Goal: Task Accomplishment & Management: Use online tool/utility

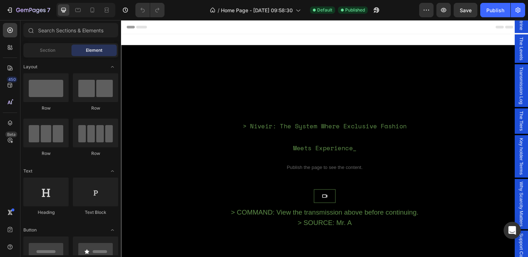
click at [214, 29] on div "Header" at bounding box center [336, 27] width 419 height 14
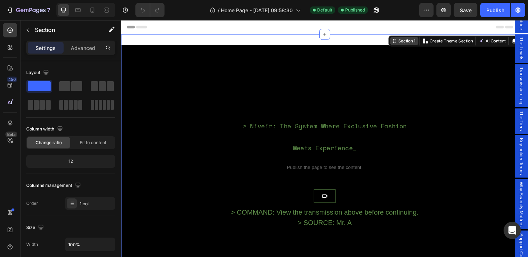
click at [424, 43] on div "Section 1" at bounding box center [423, 42] width 21 height 6
click at [463, 45] on p "Create Theme Section" at bounding box center [470, 42] width 46 height 6
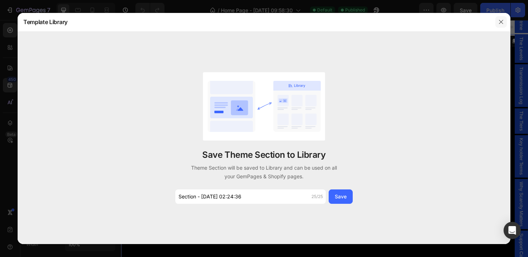
click at [503, 24] on icon "button" at bounding box center [501, 22] width 6 height 6
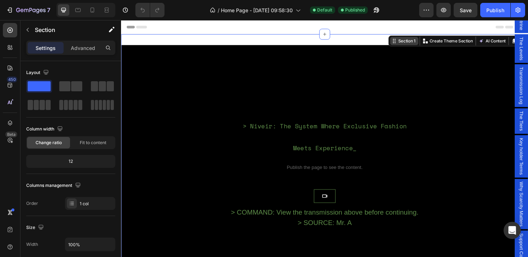
click at [416, 41] on div "Section 1" at bounding box center [423, 42] width 21 height 6
click at [419, 43] on div "Section 1" at bounding box center [423, 42] width 21 height 6
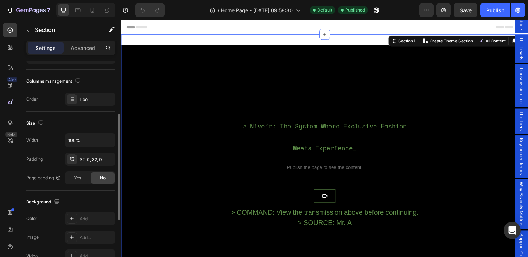
scroll to position [105, 0]
click at [69, 220] on icon at bounding box center [72, 218] width 6 height 6
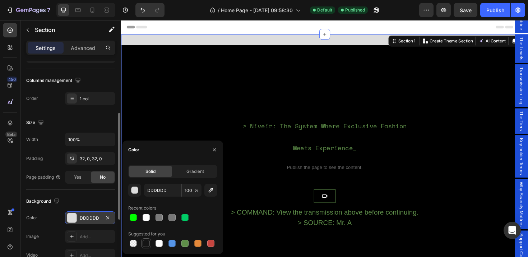
click at [143, 246] on div at bounding box center [146, 243] width 9 height 9
type input "151515"
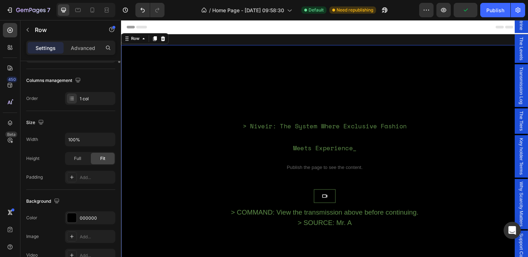
scroll to position [0, 0]
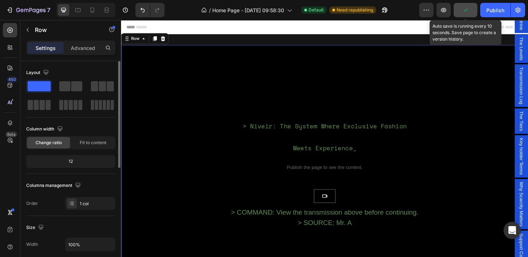
click at [473, 10] on button "button" at bounding box center [465, 10] width 24 height 14
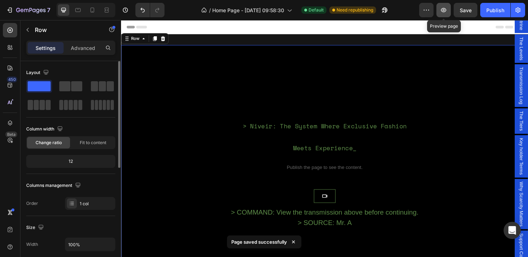
click at [442, 10] on icon "button" at bounding box center [443, 9] width 7 height 7
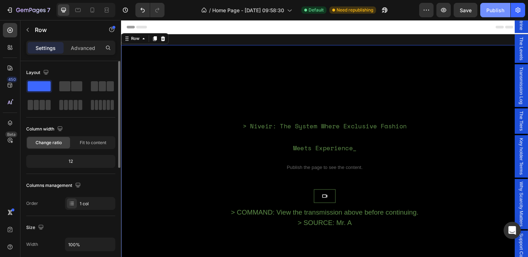
click at [485, 6] on button "Publish" at bounding box center [495, 10] width 30 height 14
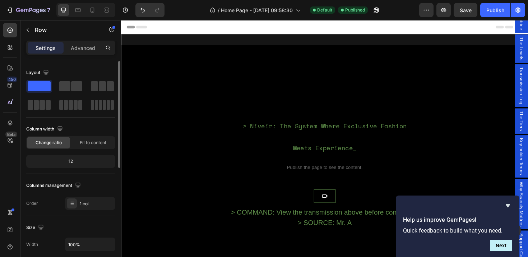
click at [451, 27] on div "Header" at bounding box center [336, 27] width 419 height 14
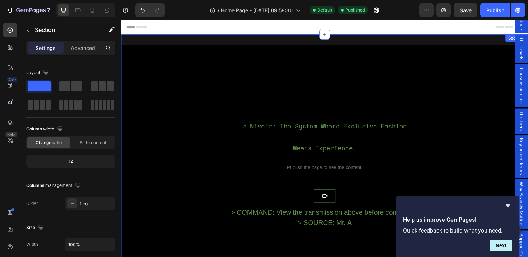
click at [410, 46] on div "Section 1" at bounding box center [421, 42] width 30 height 9
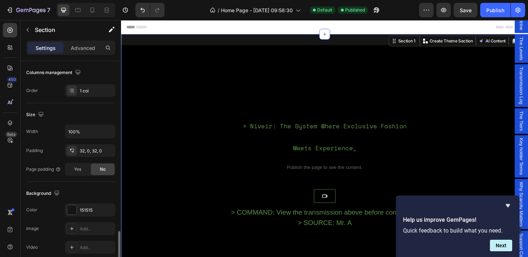
scroll to position [222, 0]
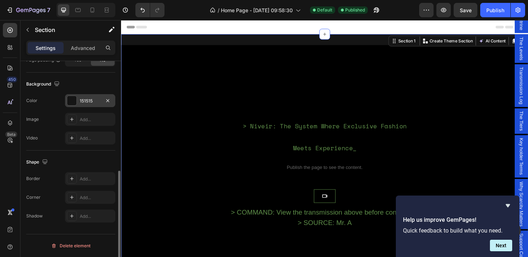
click at [68, 102] on div at bounding box center [71, 100] width 9 height 9
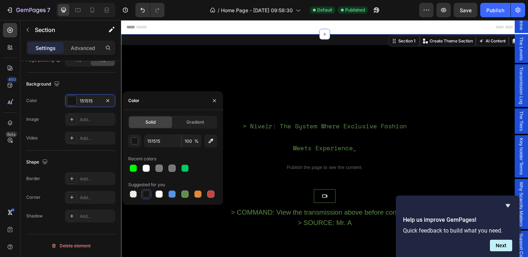
click at [195, 171] on div at bounding box center [172, 168] width 89 height 10
click at [194, 168] on div at bounding box center [172, 168] width 89 height 10
click at [139, 138] on button "button" at bounding box center [134, 140] width 13 height 13
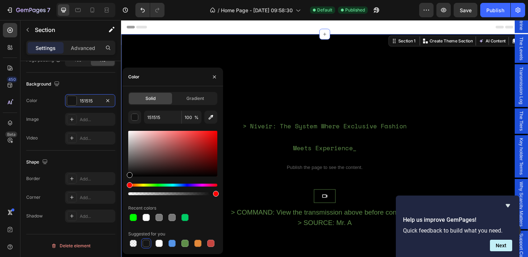
drag, startPoint x: 129, startPoint y: 172, endPoint x: 125, endPoint y: 187, distance: 15.6
click at [125, 187] on div "Solid Gradient 151515 100 % Recent colors Suggested for you" at bounding box center [172, 170] width 101 height 156
type input "000000"
drag, startPoint x: 130, startPoint y: 176, endPoint x: 126, endPoint y: 190, distance: 13.8
click at [126, 190] on div "Solid Gradient 000000 100 % Recent colors Suggested for you" at bounding box center [172, 170] width 101 height 156
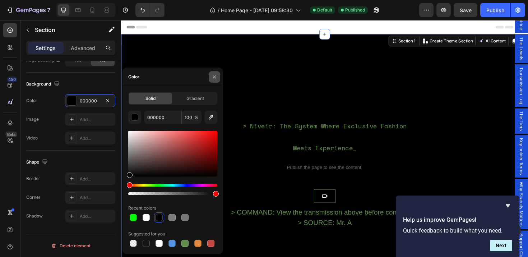
click at [217, 75] on button "button" at bounding box center [214, 76] width 11 height 11
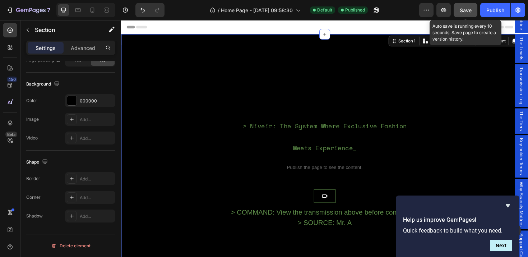
click at [467, 11] on span "Save" at bounding box center [466, 10] width 12 height 6
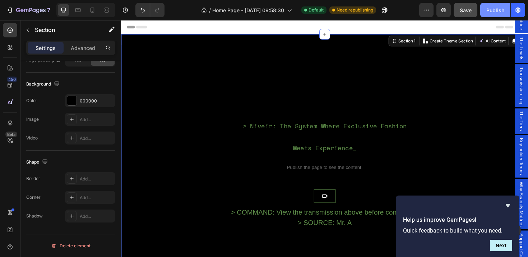
click at [489, 12] on div "Publish" at bounding box center [495, 10] width 18 height 8
click at [496, 247] on button "Next" at bounding box center [501, 244] width 22 height 11
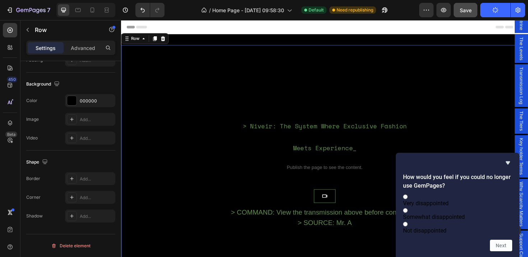
scroll to position [0, 0]
